Goal: Task Accomplishment & Management: Use online tool/utility

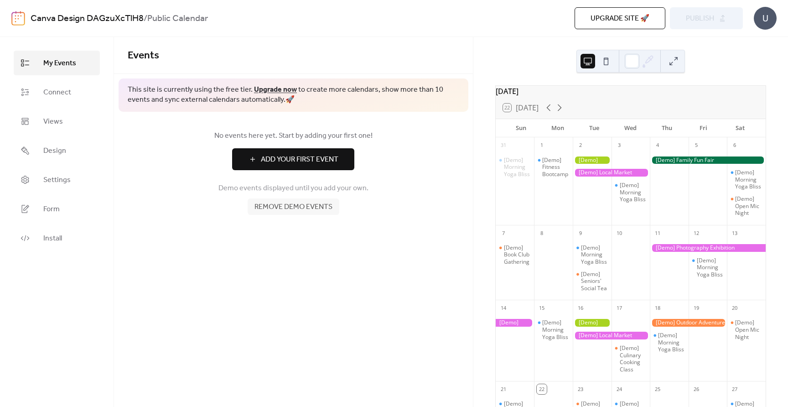
click at [274, 208] on span "Remove demo events" at bounding box center [293, 207] width 78 height 11
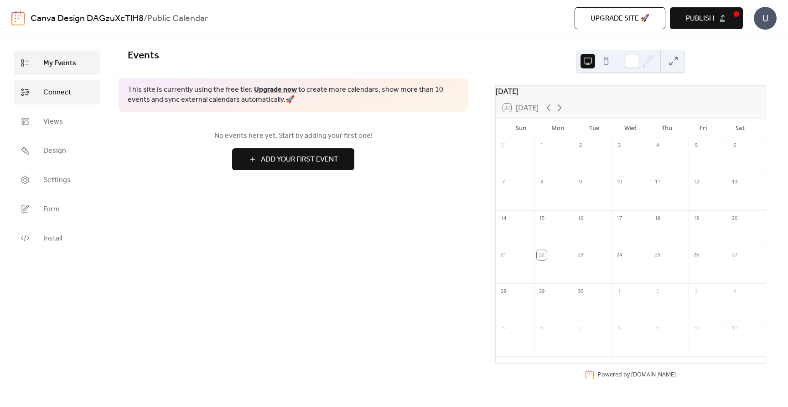
click at [61, 88] on span "Connect" at bounding box center [57, 92] width 28 height 11
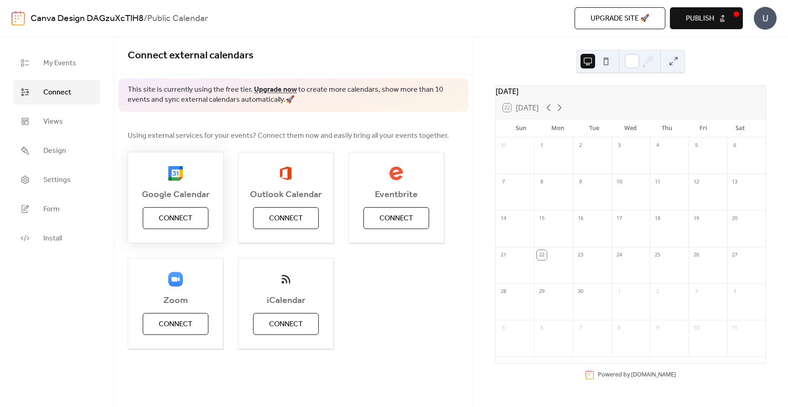
click at [158, 211] on button "Connect" at bounding box center [176, 218] width 66 height 22
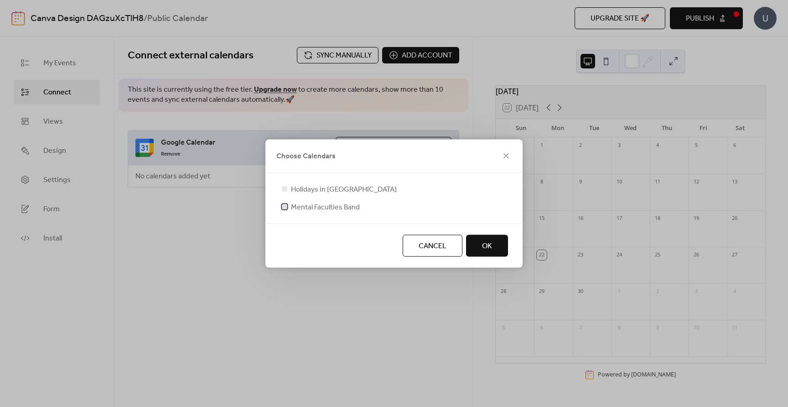
click at [333, 205] on span "Mental Faculties Band" at bounding box center [325, 207] width 69 height 11
click at [482, 248] on span "OK" at bounding box center [487, 246] width 10 height 11
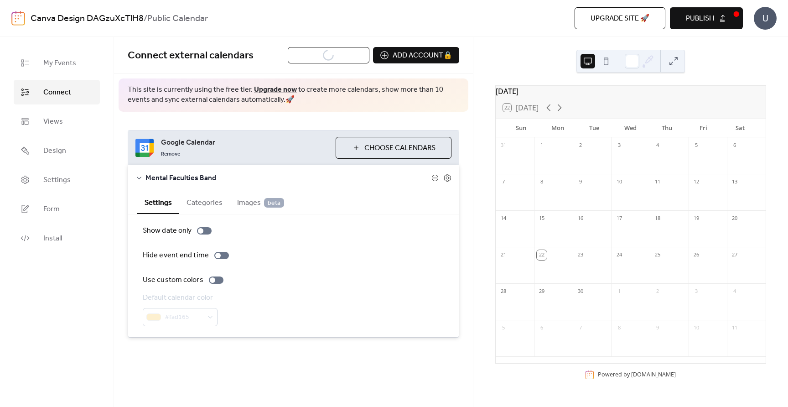
click at [187, 311] on div "#fad165" at bounding box center [180, 317] width 75 height 18
click at [188, 202] on button "Categories" at bounding box center [204, 202] width 51 height 22
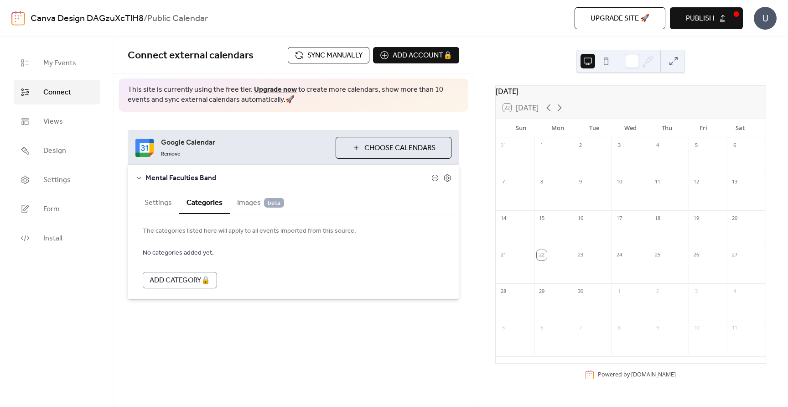
click at [244, 202] on span "Images beta" at bounding box center [260, 202] width 47 height 11
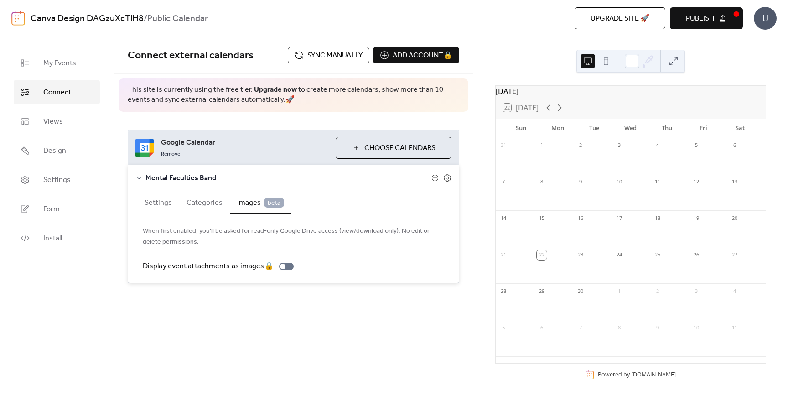
click at [199, 209] on button "Categories" at bounding box center [204, 202] width 51 height 22
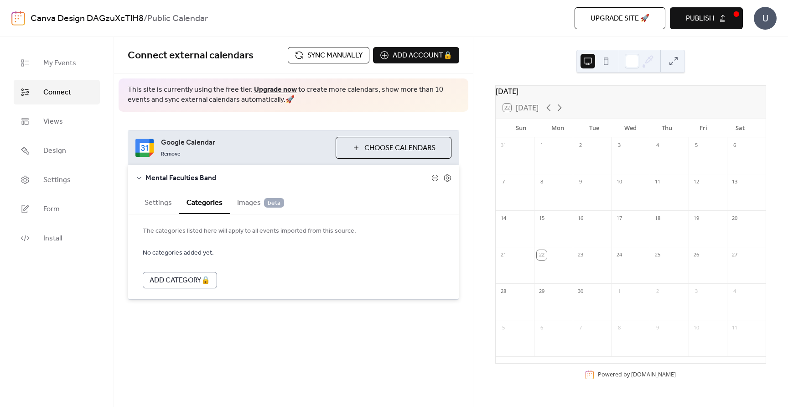
click at [150, 206] on button "Settings" at bounding box center [158, 202] width 42 height 22
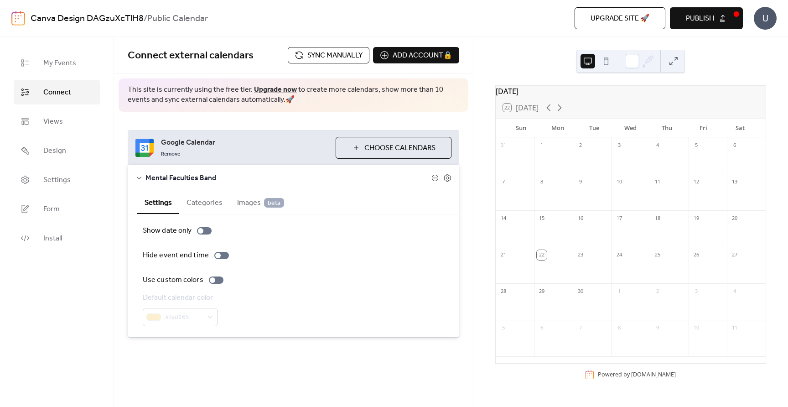
click at [527, 210] on div "7" at bounding box center [515, 192] width 39 height 36
click at [563, 111] on icon at bounding box center [559, 107] width 11 height 11
click at [715, 18] on button "Publish" at bounding box center [706, 18] width 73 height 22
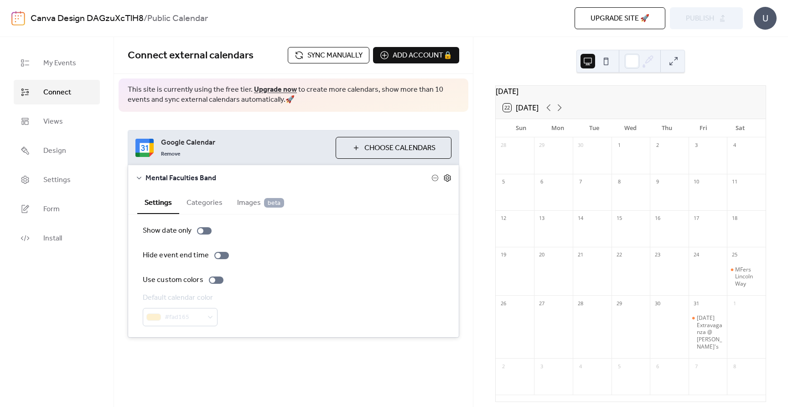
click at [449, 179] on icon at bounding box center [447, 177] width 7 height 7
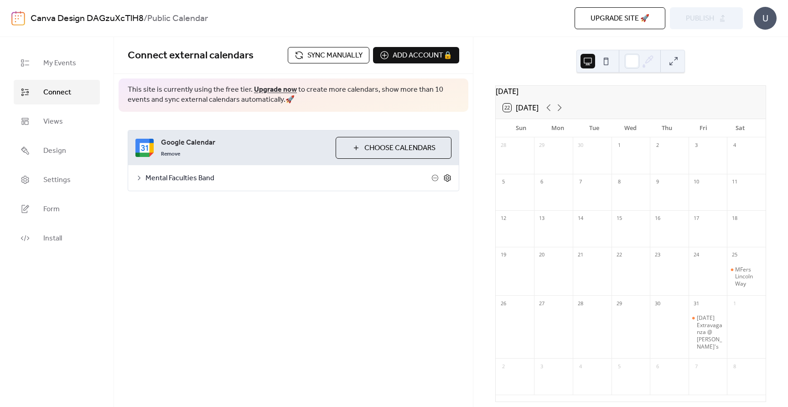
click at [449, 179] on icon at bounding box center [447, 177] width 7 height 7
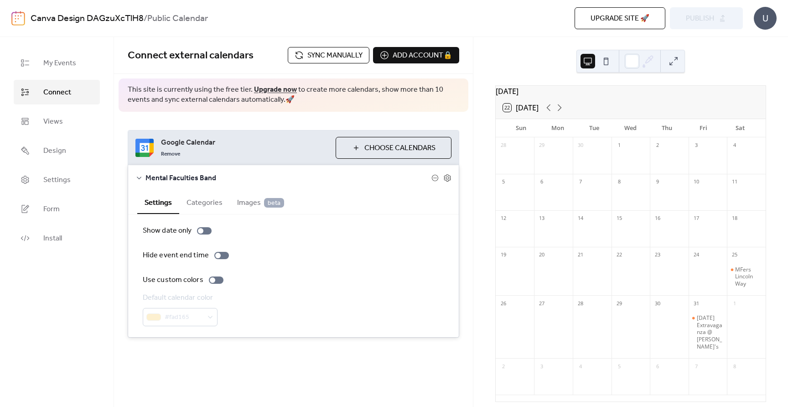
click at [195, 205] on button "Categories" at bounding box center [204, 202] width 51 height 22
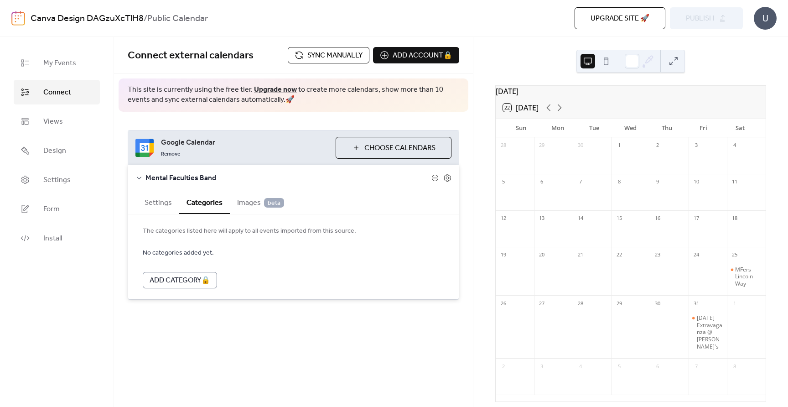
click at [242, 201] on span "Images beta" at bounding box center [260, 202] width 47 height 11
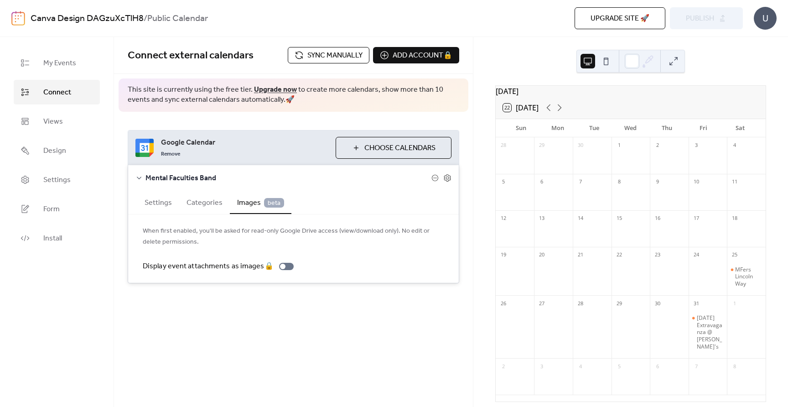
click at [150, 201] on button "Settings" at bounding box center [158, 202] width 42 height 22
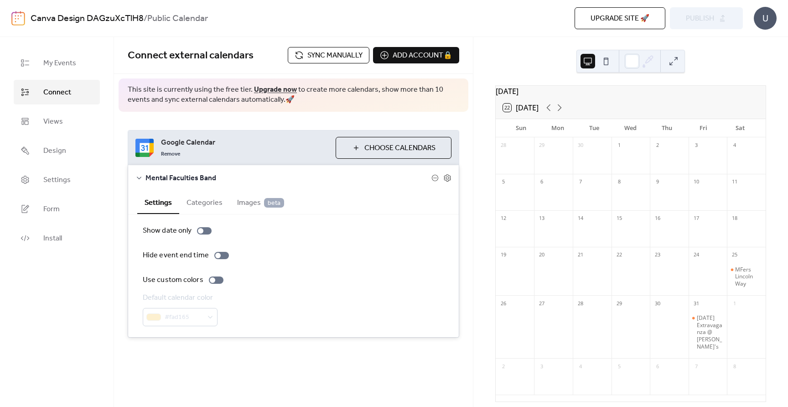
click at [138, 178] on icon at bounding box center [139, 177] width 5 height 3
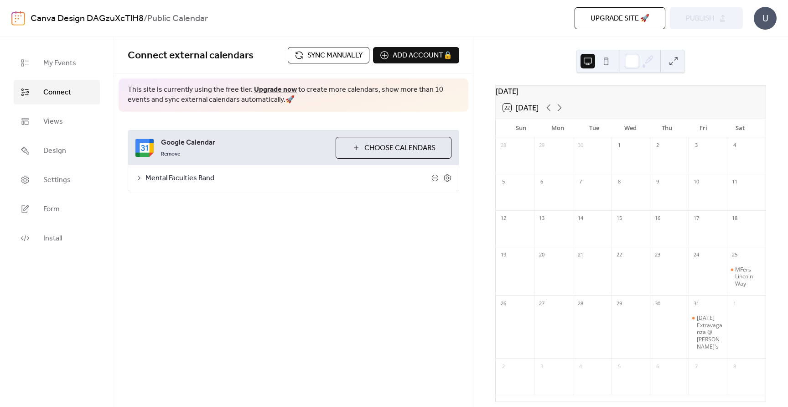
click at [177, 121] on div "Google Calendar Remove Choose Calendars Mental Faculties Band Settings Categori…" at bounding box center [293, 161] width 359 height 98
click at [605, 58] on button at bounding box center [606, 61] width 15 height 15
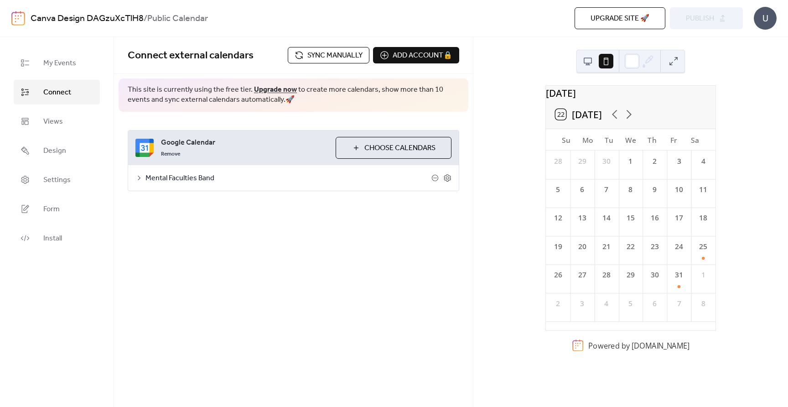
click at [588, 61] on button at bounding box center [587, 61] width 15 height 15
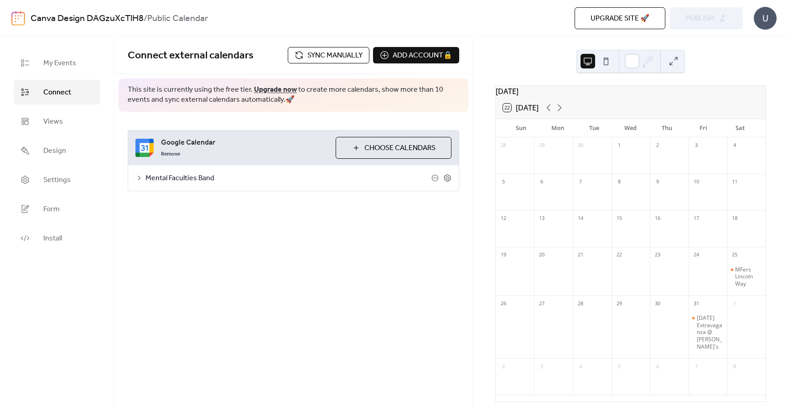
click at [708, 54] on div "[DATE] 22 [DATE] Sun Mon Tue Wed Thu Fri Sat 28 29 30 1 2 3 4 5 6 7 8 9 10 11 1…" at bounding box center [630, 222] width 315 height 370
